Goal: Find specific page/section: Find specific page/section

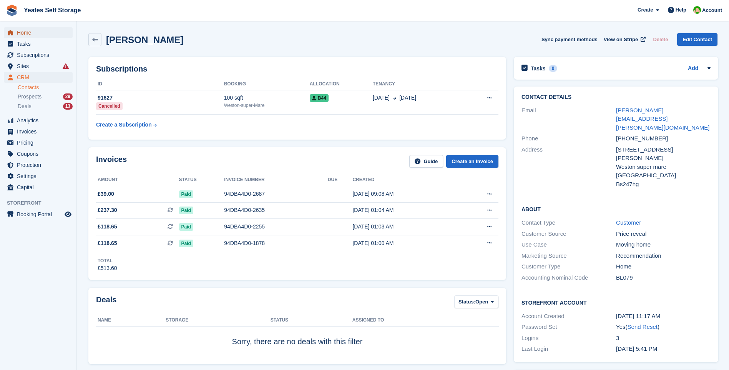
click at [24, 32] on span "Home" at bounding box center [40, 32] width 46 height 11
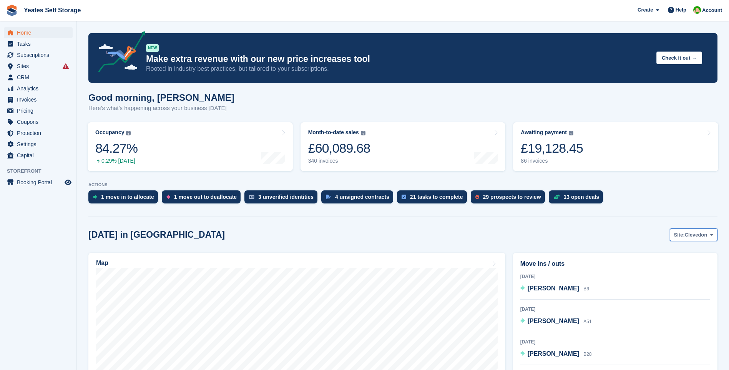
click at [696, 236] on span "Clevedon" at bounding box center [696, 235] width 23 height 8
click at [690, 264] on link "Weston-super-Mare" at bounding box center [680, 267] width 67 height 14
click at [24, 35] on span "Home" at bounding box center [40, 32] width 46 height 11
click at [26, 77] on span "CRM" at bounding box center [40, 77] width 46 height 11
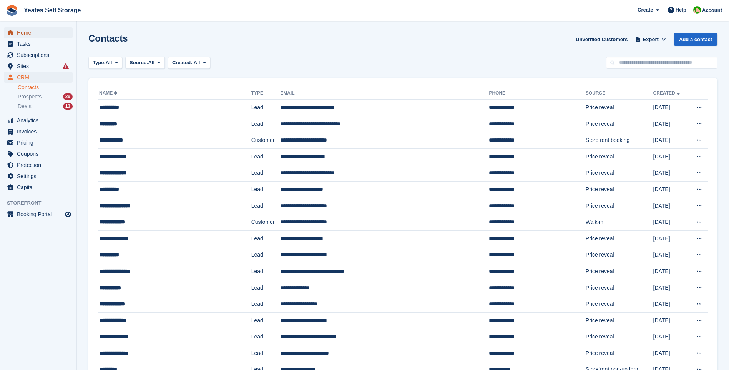
click at [28, 35] on span "Home" at bounding box center [40, 32] width 46 height 11
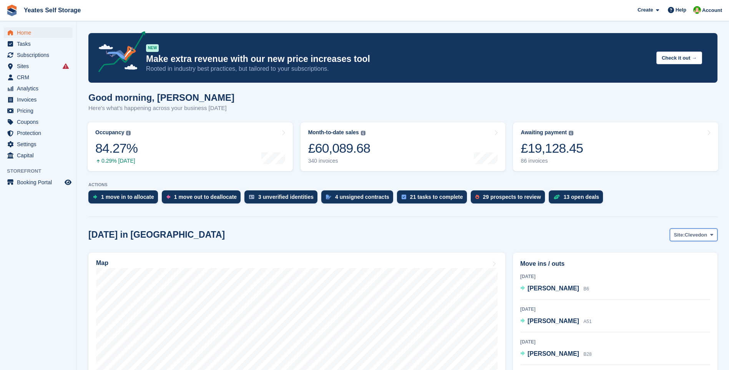
click at [704, 236] on span "Clevedon" at bounding box center [696, 235] width 23 height 8
click at [690, 264] on link "Weston-super-Mare" at bounding box center [680, 267] width 67 height 14
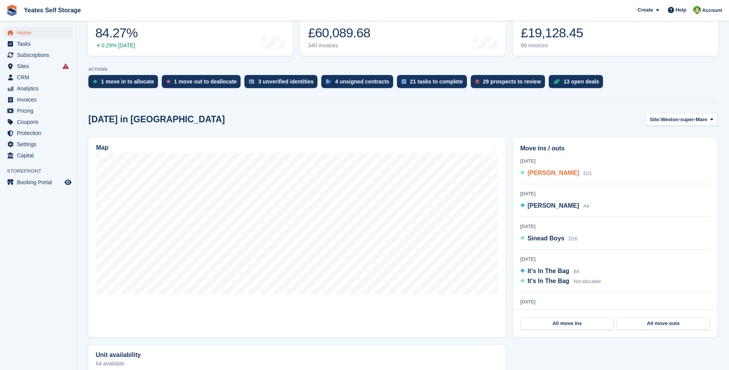
click at [550, 174] on span "suzanne davey" at bounding box center [552, 172] width 51 height 7
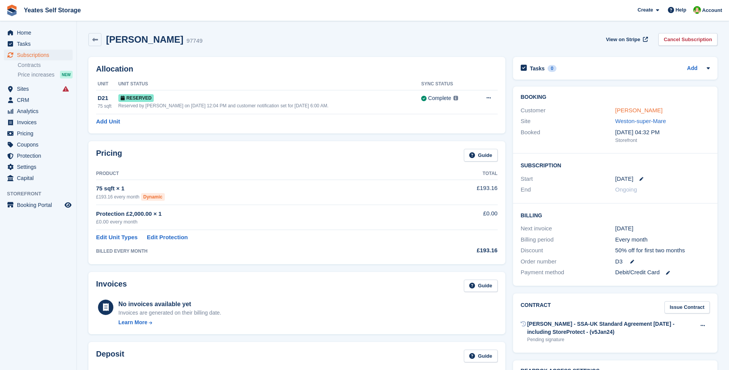
click at [630, 110] on link "[PERSON_NAME]" at bounding box center [638, 110] width 47 height 7
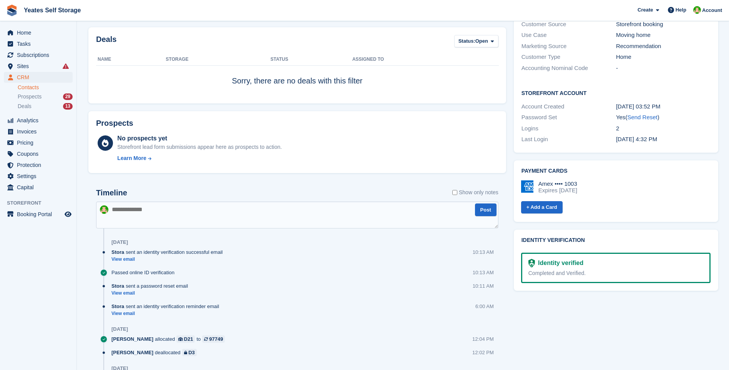
scroll to position [307, 0]
